Goal: Transaction & Acquisition: Purchase product/service

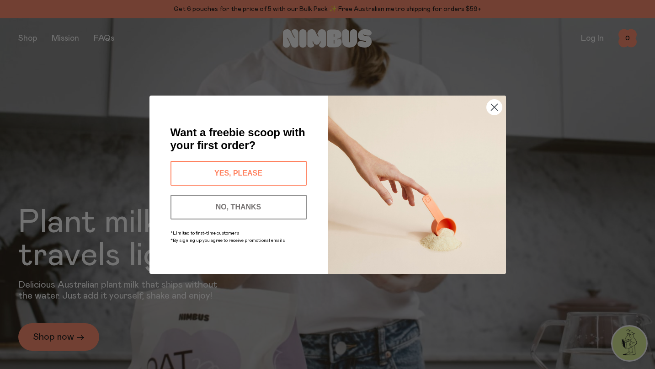
click at [496, 100] on circle "Close dialog" at bounding box center [494, 106] width 15 height 15
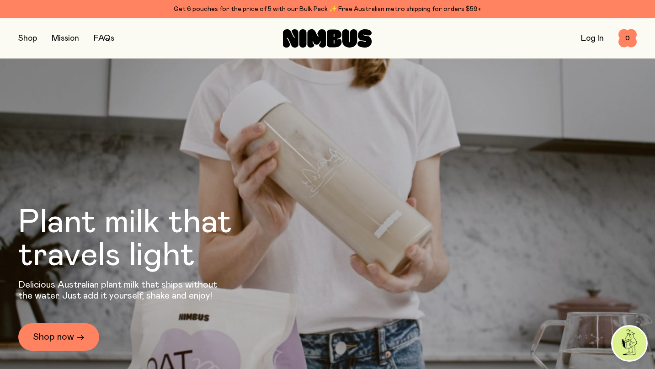
click at [27, 37] on button "button" at bounding box center [27, 38] width 19 height 13
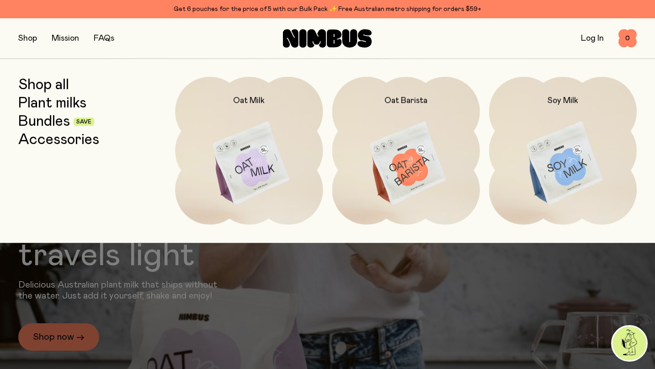
click at [45, 123] on link "Bundles" at bounding box center [44, 121] width 52 height 16
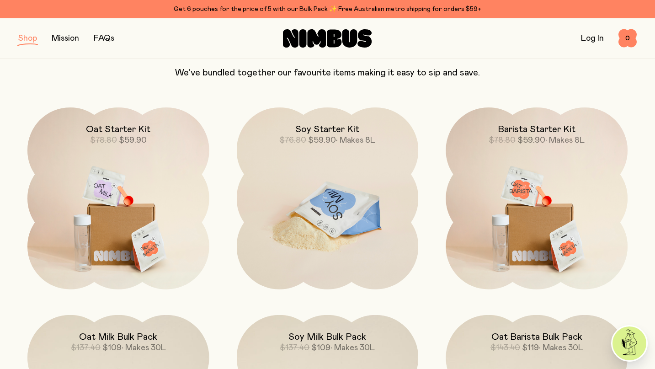
scroll to position [87, 0]
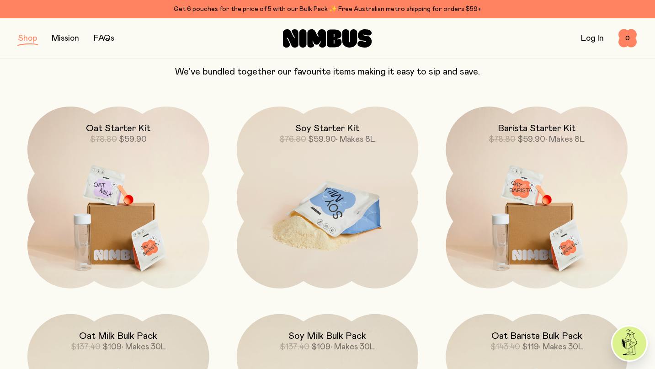
click at [331, 221] on img at bounding box center [328, 214] width 182 height 214
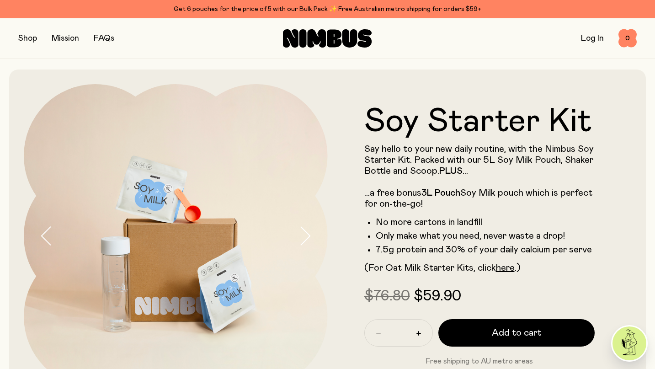
click at [23, 40] on button "button" at bounding box center [27, 38] width 19 height 13
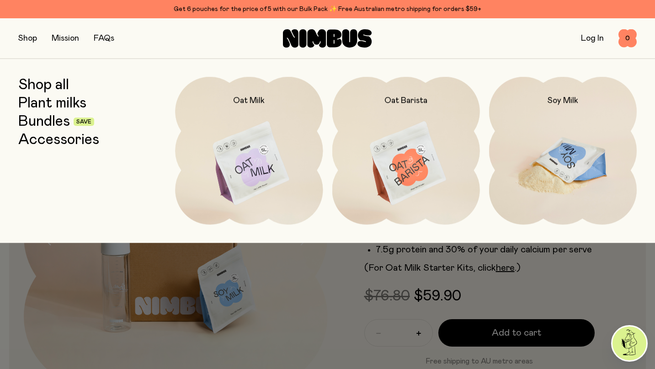
click at [541, 134] on img at bounding box center [563, 164] width 148 height 174
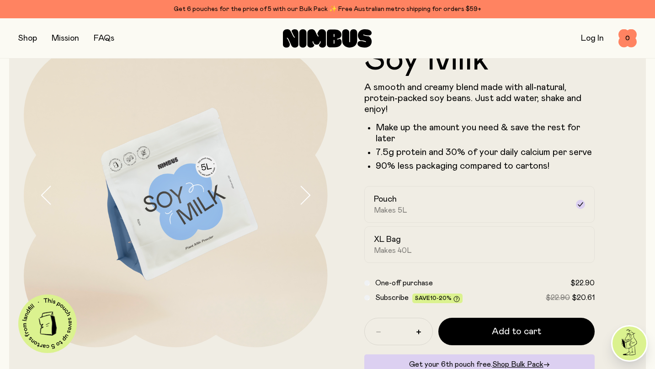
scroll to position [48, 0]
